Goal: Find specific page/section: Find specific page/section

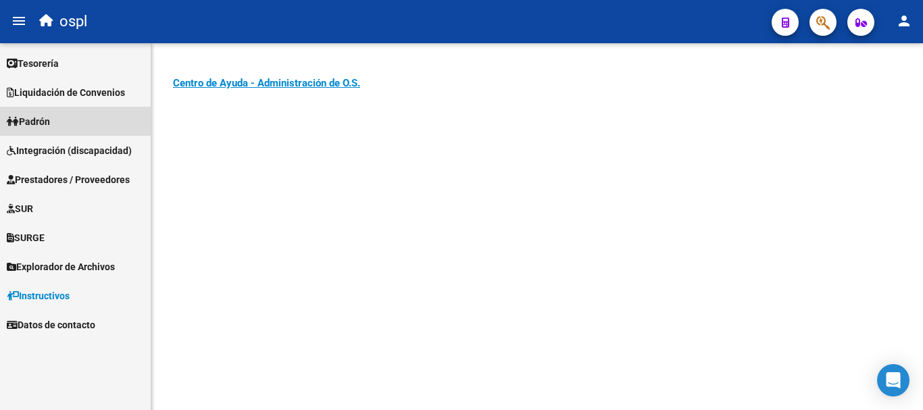
click at [35, 120] on span "Padrón" at bounding box center [28, 121] width 43 height 15
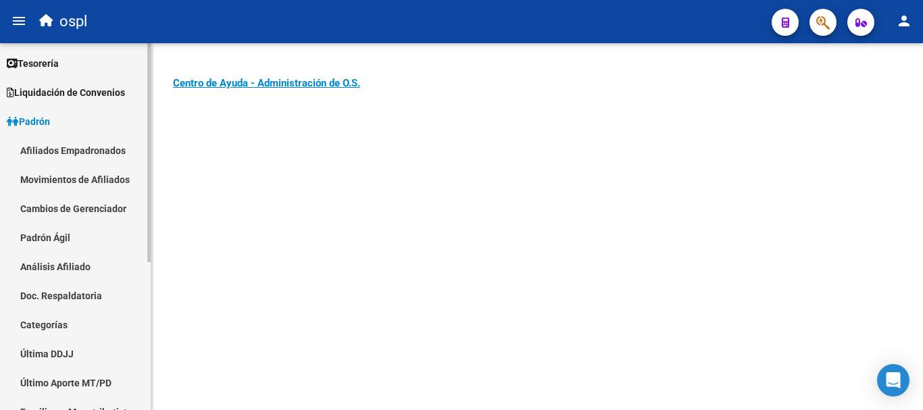
click at [50, 118] on span "Padrón" at bounding box center [28, 121] width 43 height 15
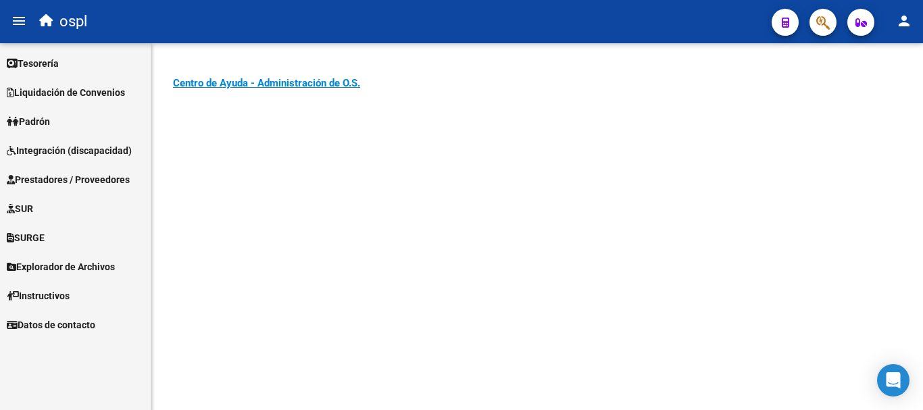
click at [68, 66] on link "Tesorería" at bounding box center [75, 63] width 151 height 29
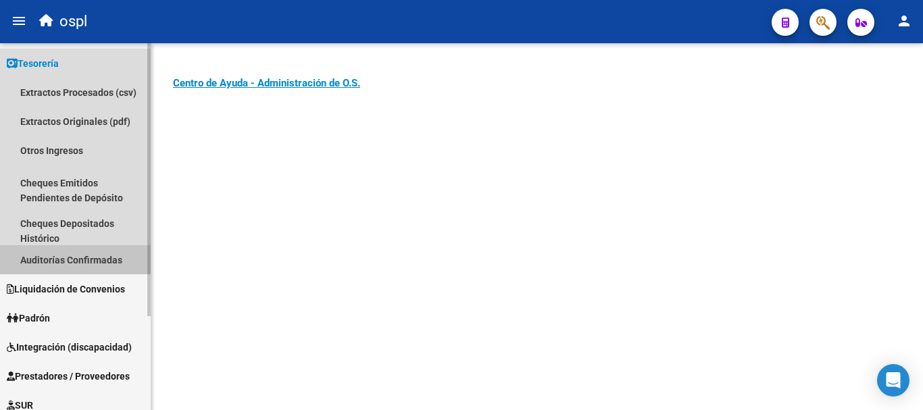
drag, startPoint x: 55, startPoint y: 253, endPoint x: 60, endPoint y: 248, distance: 7.6
click at [57, 253] on link "Auditorías Confirmadas" at bounding box center [75, 259] width 151 height 29
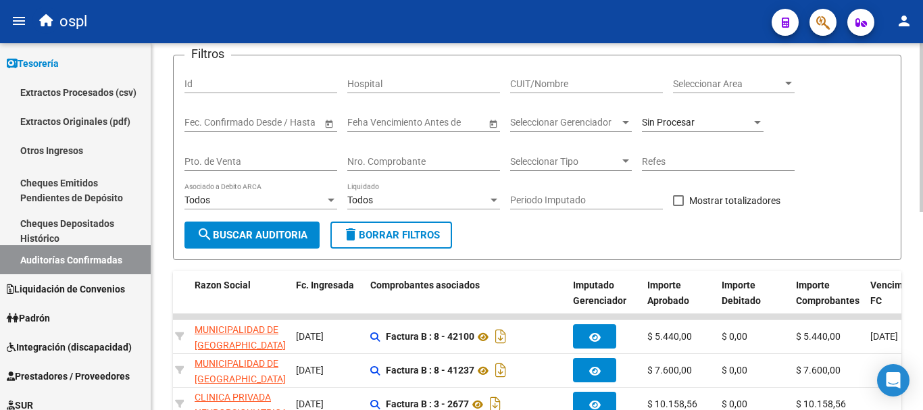
scroll to position [68, 0]
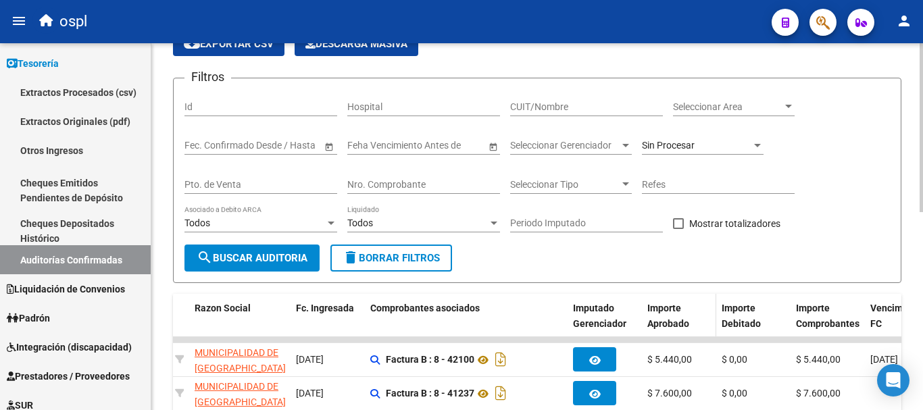
click at [694, 311] on div "Importe Aprobado" at bounding box center [679, 316] width 64 height 31
click at [698, 320] on div "Importe Aprobado" at bounding box center [679, 316] width 64 height 31
click at [705, 325] on div "Importe Aprobado" at bounding box center [679, 316] width 64 height 31
click at [688, 322] on span "Importe Aprobado" at bounding box center [668, 316] width 42 height 26
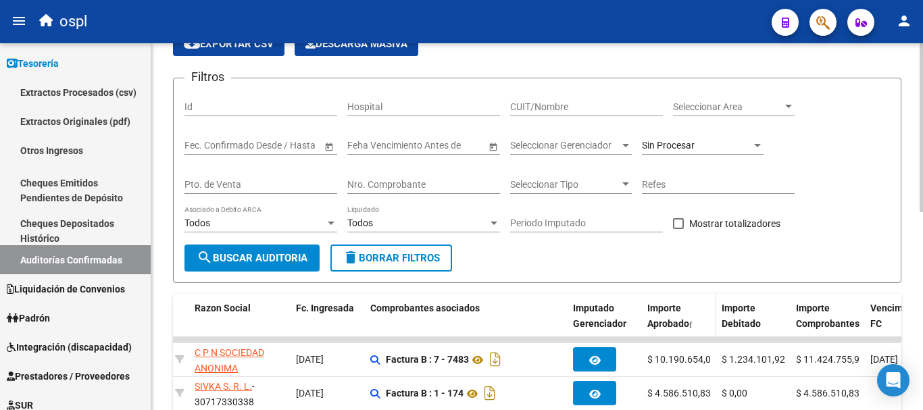
click at [692, 324] on span at bounding box center [690, 325] width 3 height 8
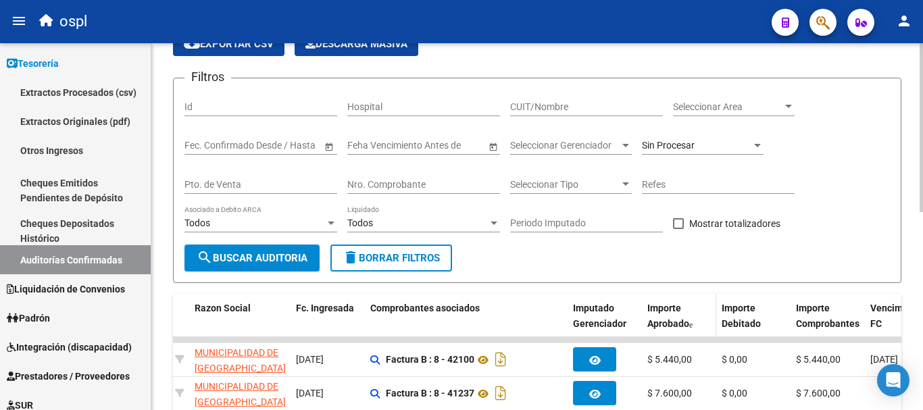
click at [693, 324] on span at bounding box center [690, 325] width 3 height 8
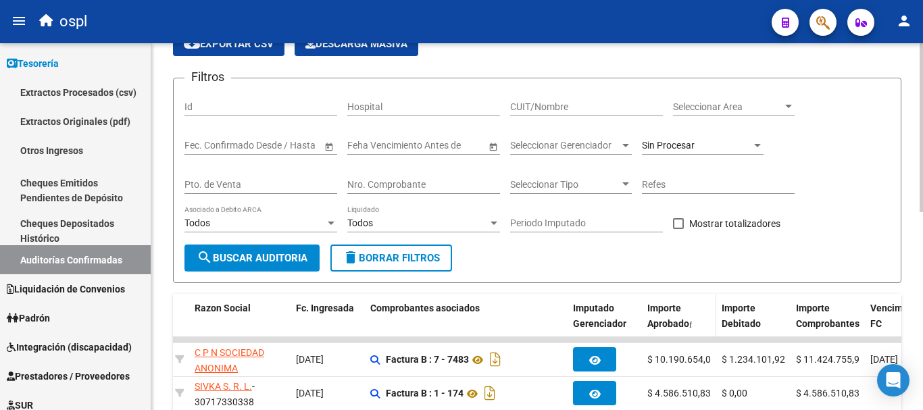
click at [692, 324] on span at bounding box center [690, 325] width 3 height 8
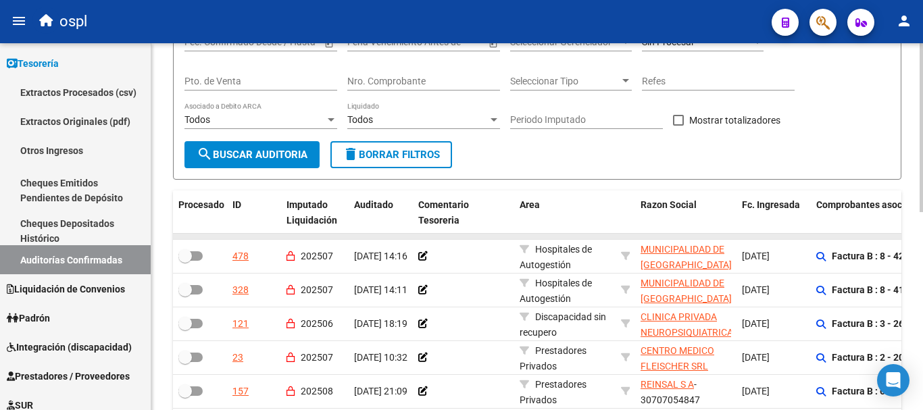
scroll to position [203, 0]
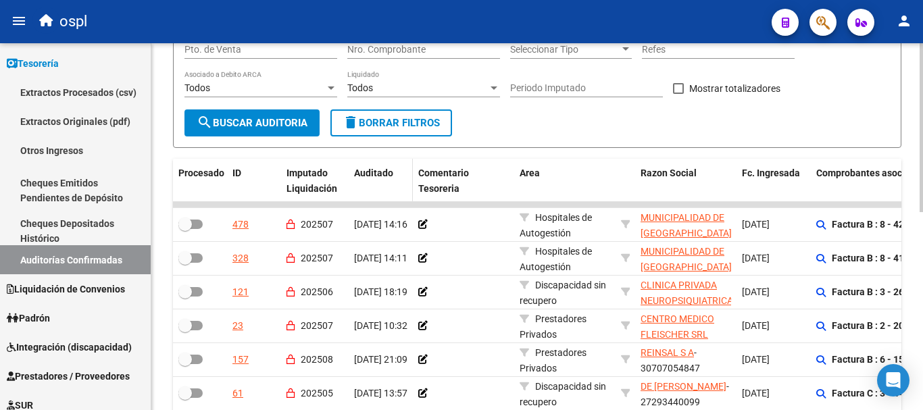
click at [389, 172] on span "Auditado" at bounding box center [373, 173] width 39 height 11
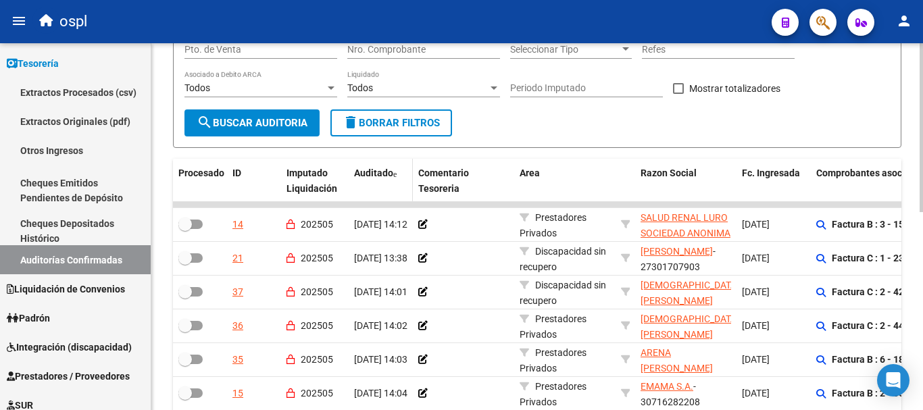
click at [397, 172] on span at bounding box center [394, 174] width 3 height 8
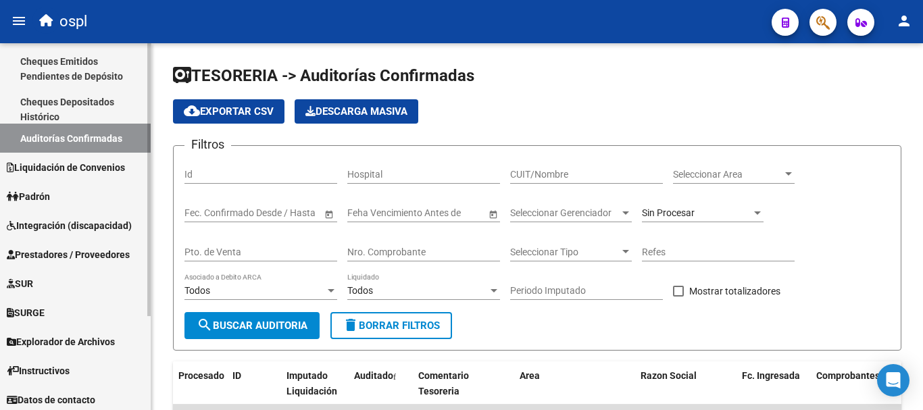
scroll to position [58, 0]
